Goal: Find specific page/section: Find specific page/section

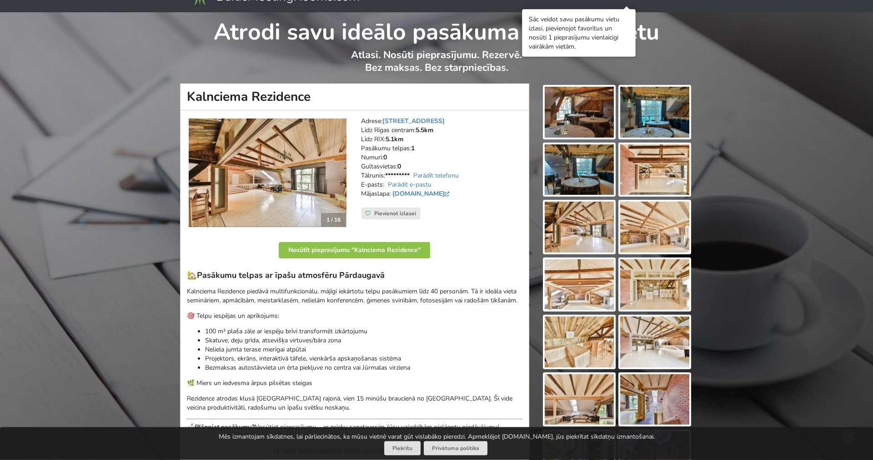
scroll to position [46, 0]
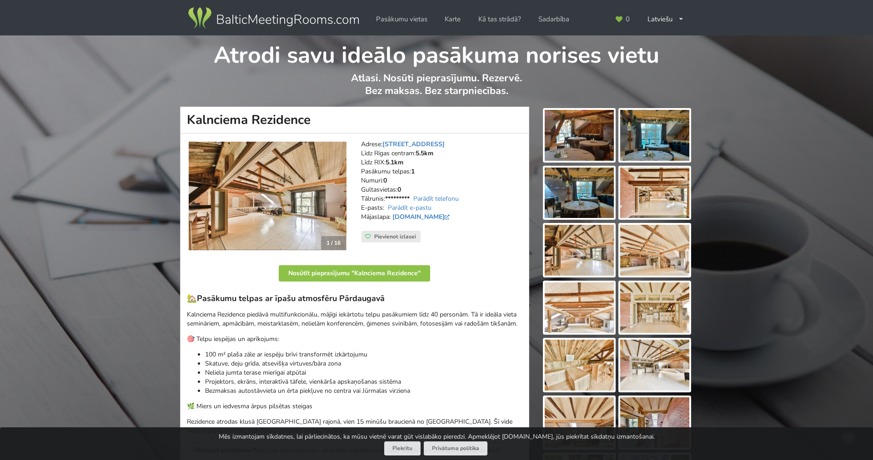
click at [292, 220] on img at bounding box center [268, 196] width 158 height 109
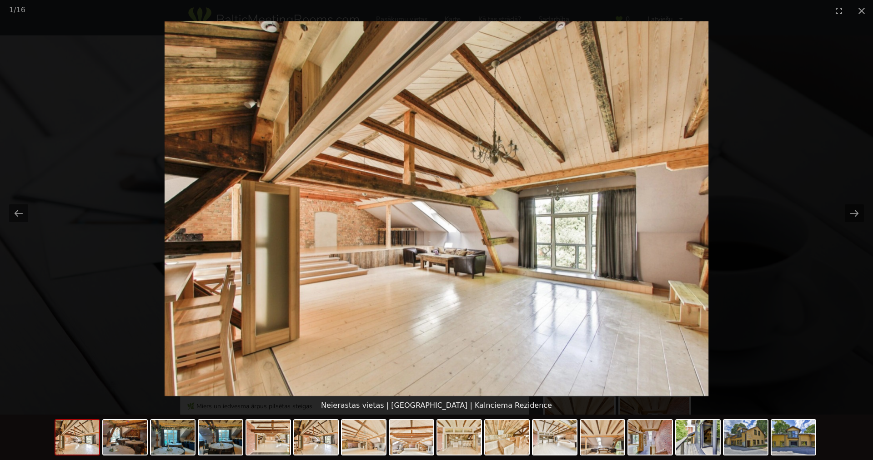
click at [19, 160] on picture at bounding box center [436, 208] width 873 height 375
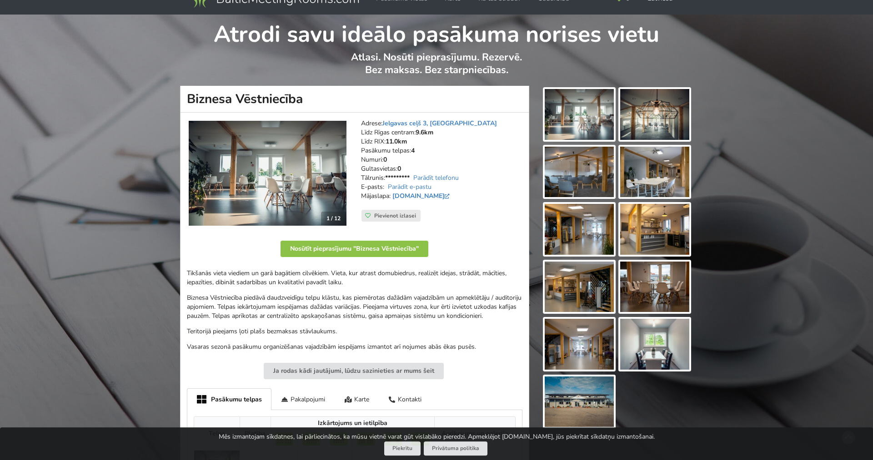
scroll to position [46, 0]
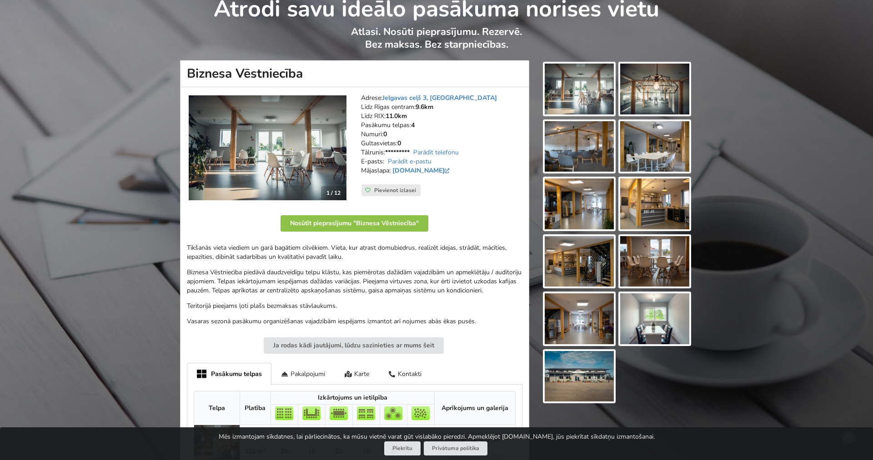
click at [599, 95] on img at bounding box center [578, 89] width 69 height 51
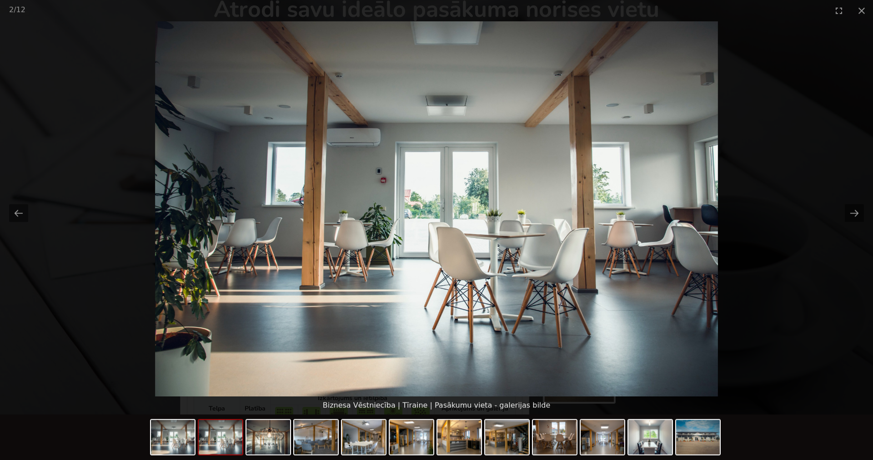
scroll to position [0, 0]
click at [864, 212] on picture at bounding box center [436, 208] width 873 height 375
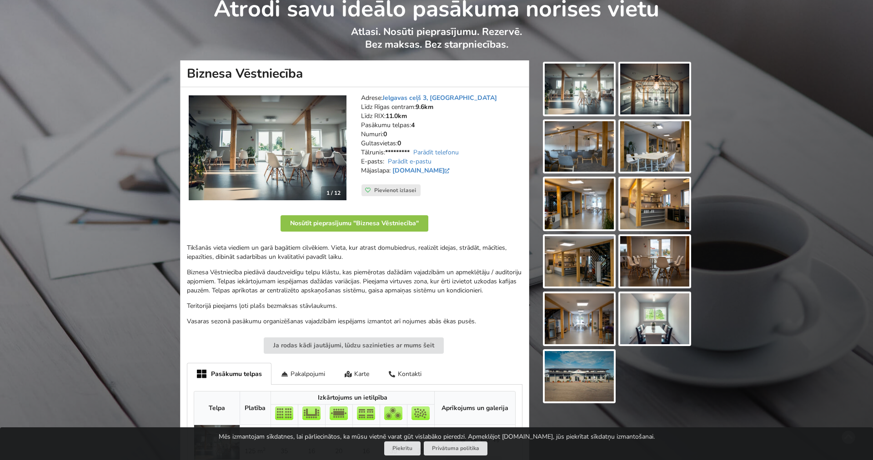
click at [864, 212] on div "Atrodi savu ideālo pasākuma norises vietu Atlasi. Nosūti pieprasījumu. Rezervē.…" at bounding box center [436, 338] width 873 height 699
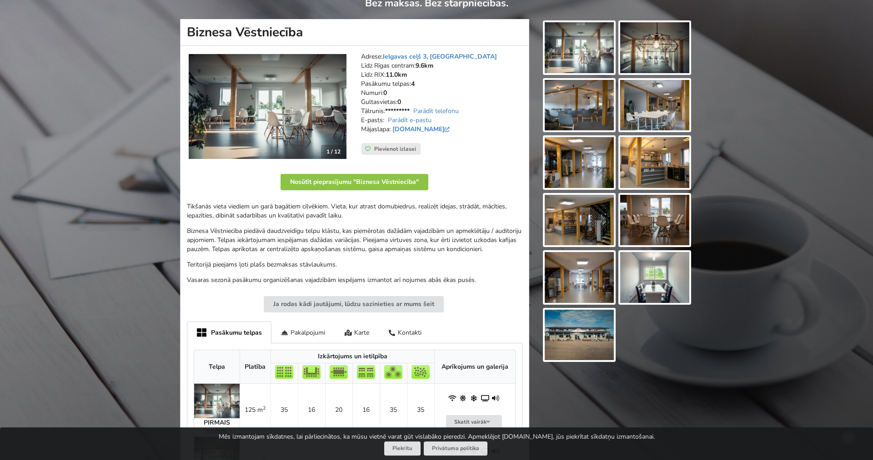
scroll to position [93, 0]
